Goal: Check status: Check status

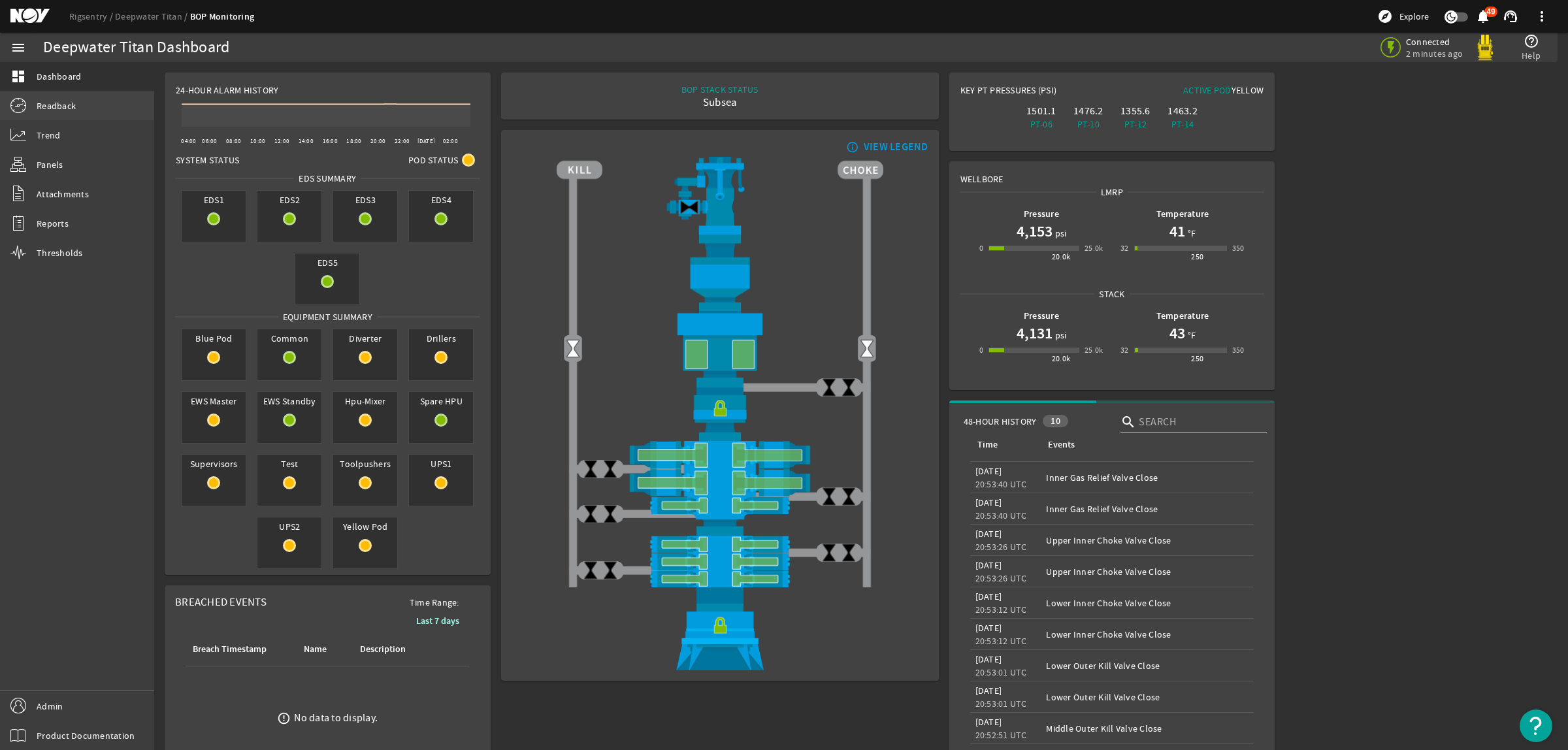
click at [66, 99] on span "Readback" at bounding box center [56, 106] width 39 height 13
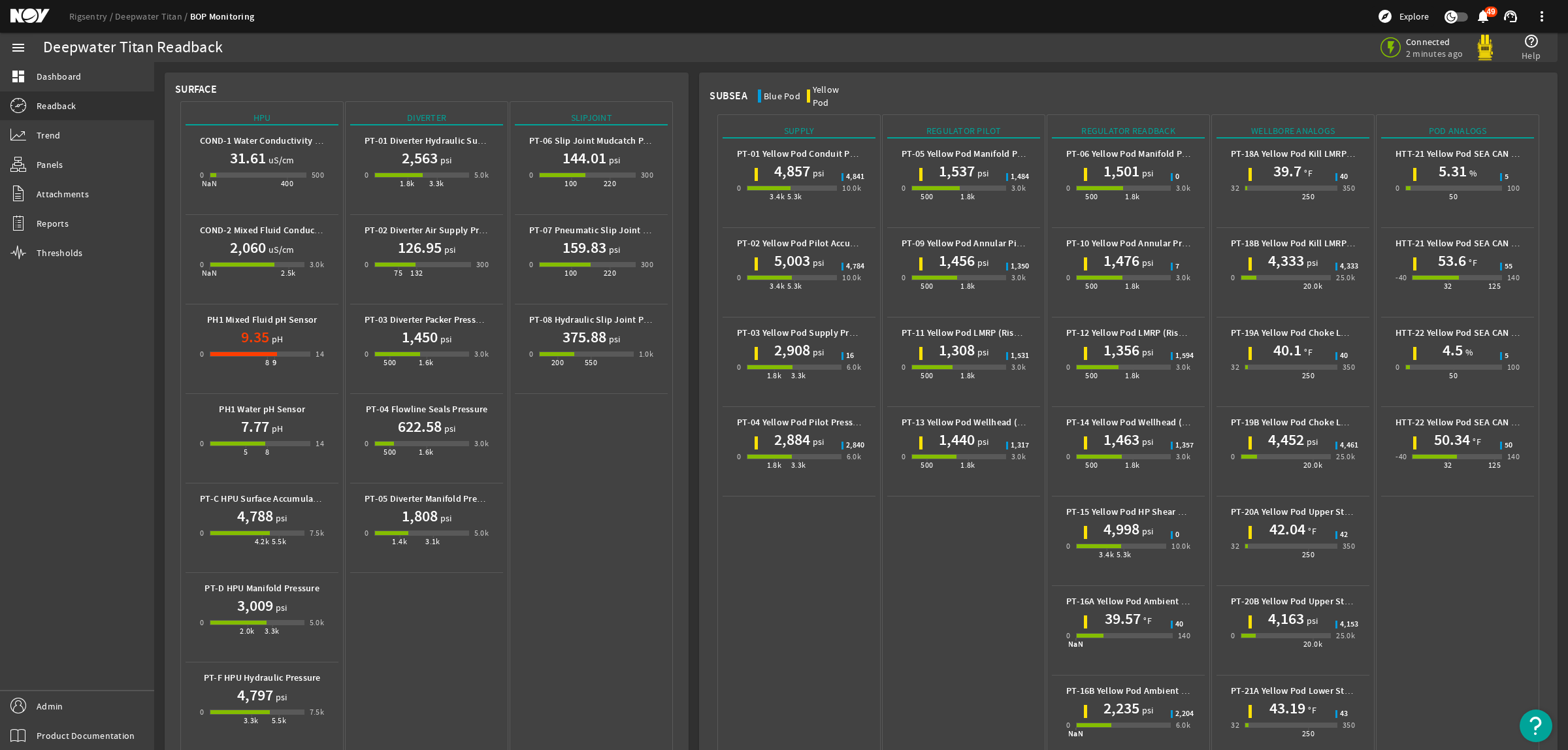
click at [30, 18] on mat-icon at bounding box center [39, 16] width 59 height 15
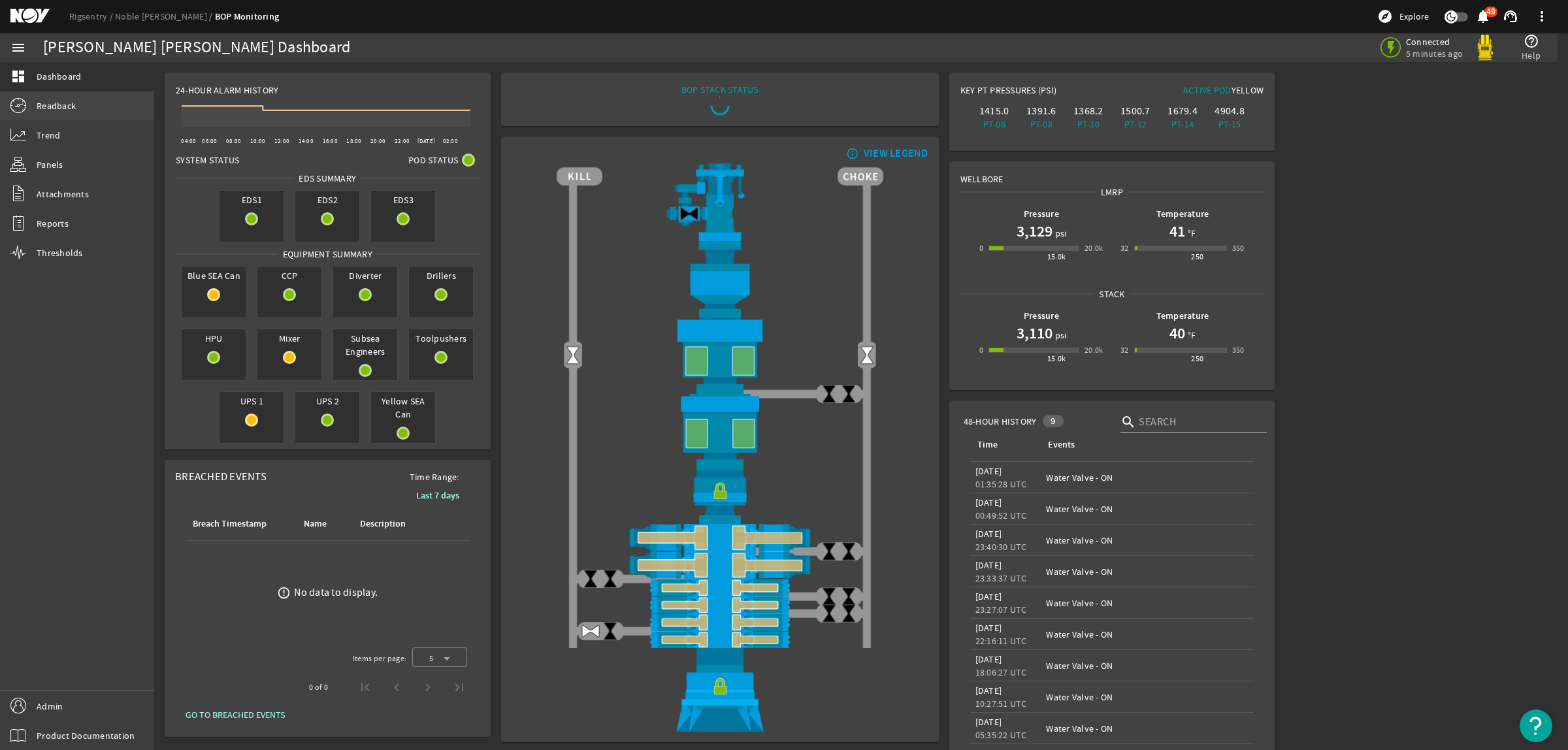
click at [62, 112] on span "Readback" at bounding box center [56, 106] width 39 height 13
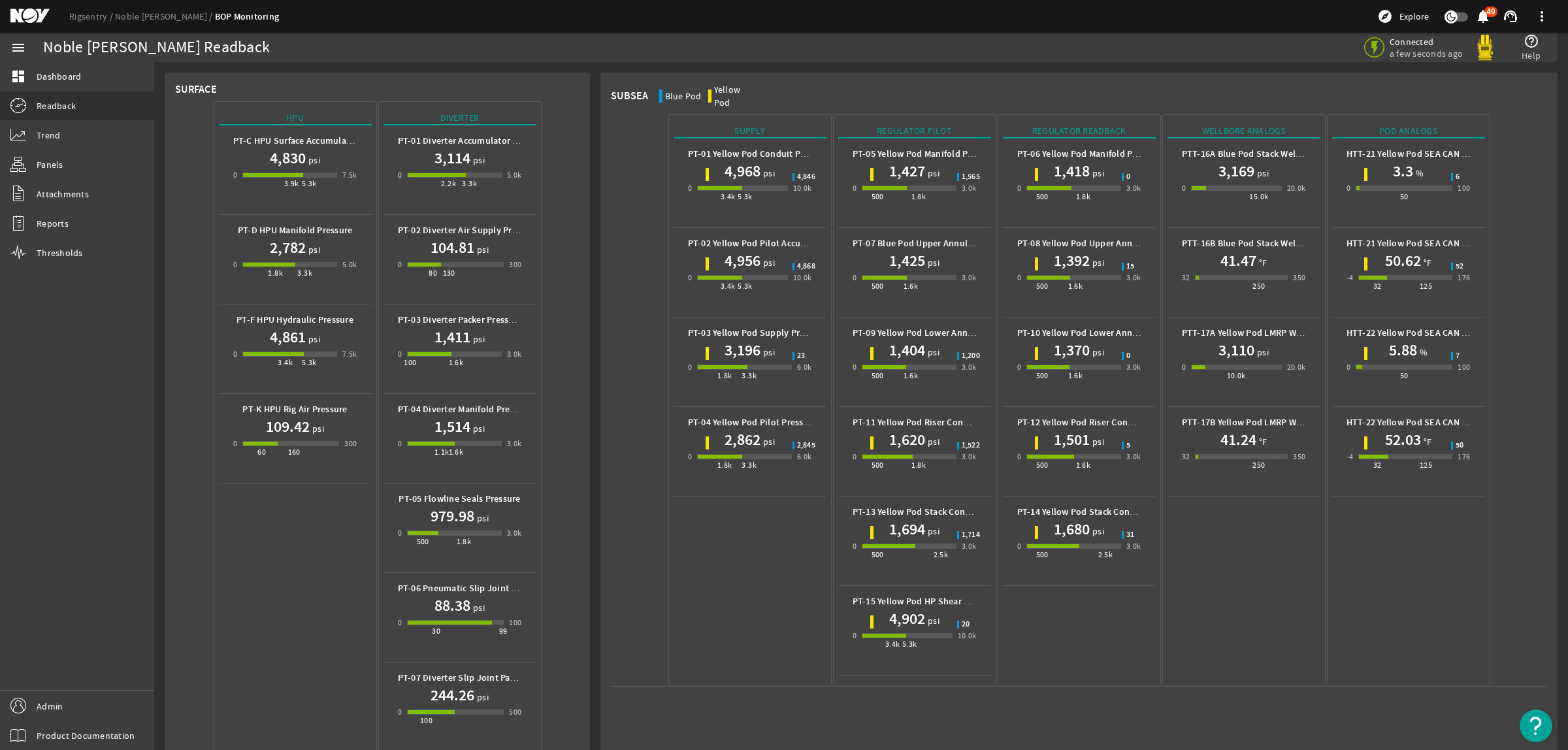
click at [33, 24] on div "Rigsentry Noble [PERSON_NAME] BOP Monitoring explore Explore notifications 49 s…" at bounding box center [784, 16] width 1568 height 33
click at [34, 17] on mat-icon at bounding box center [39, 16] width 59 height 15
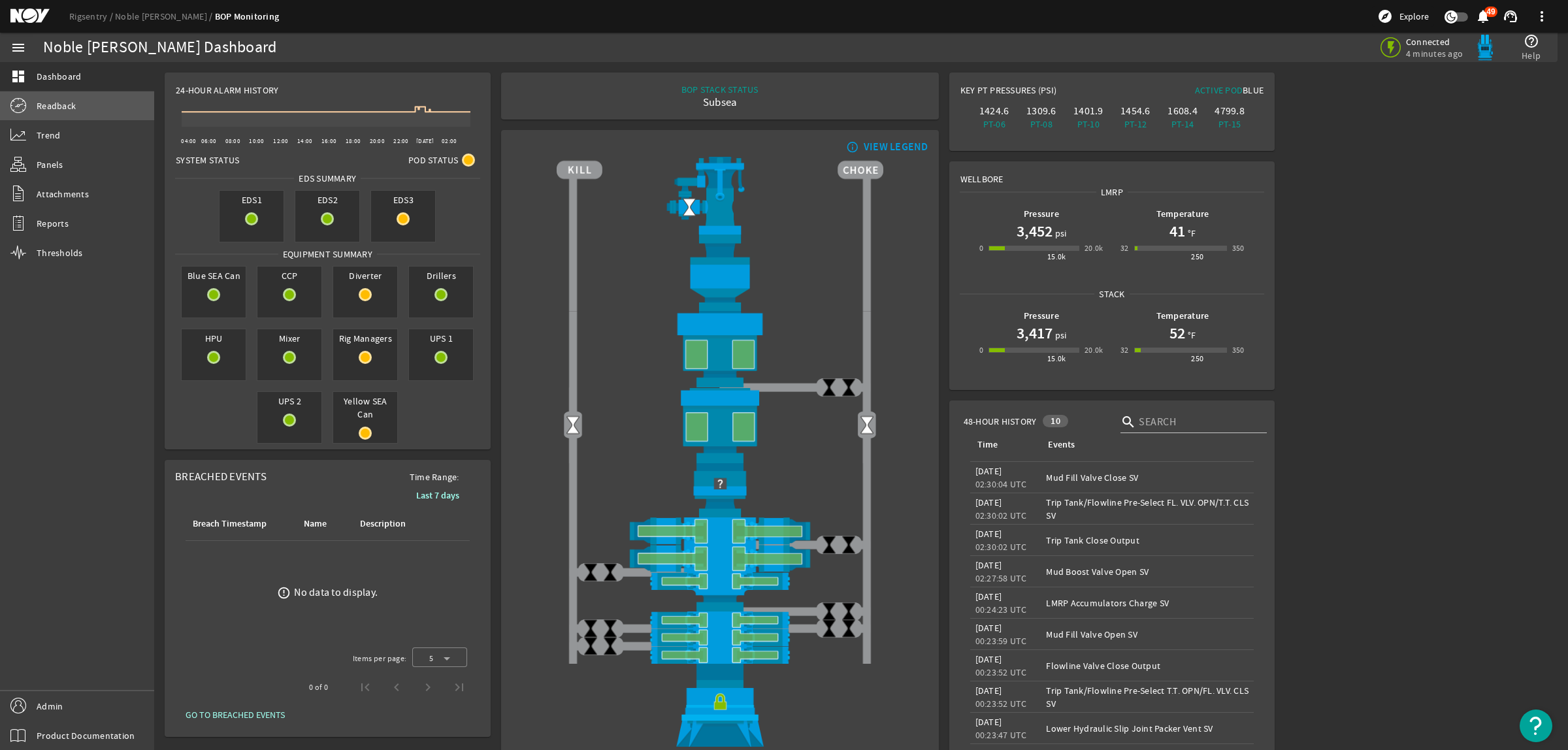
click at [87, 109] on link "Readback" at bounding box center [77, 106] width 154 height 29
